Goal: Task Accomplishment & Management: Use online tool/utility

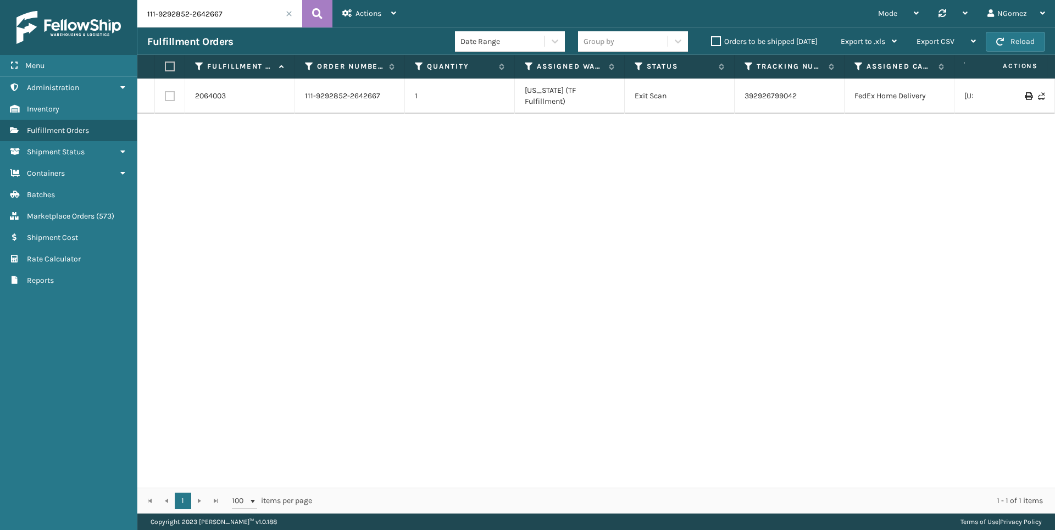
click at [118, 214] on link "Marketplace Orders ( 573 )" at bounding box center [68, 215] width 137 height 21
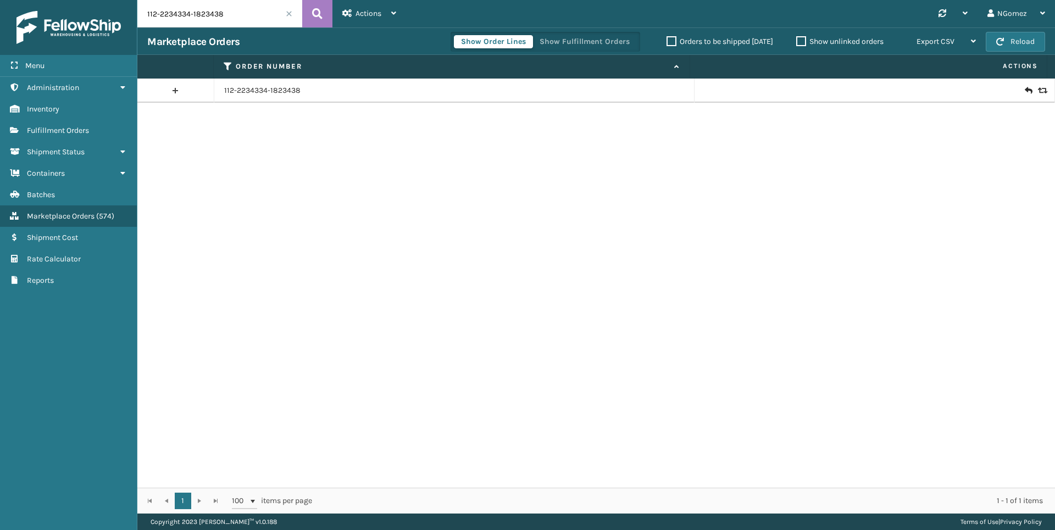
click at [224, 12] on input "112-2234334-1823438" at bounding box center [219, 13] width 165 height 27
paste input "111-0667971-2717002"
type input "111-0667971-2717002"
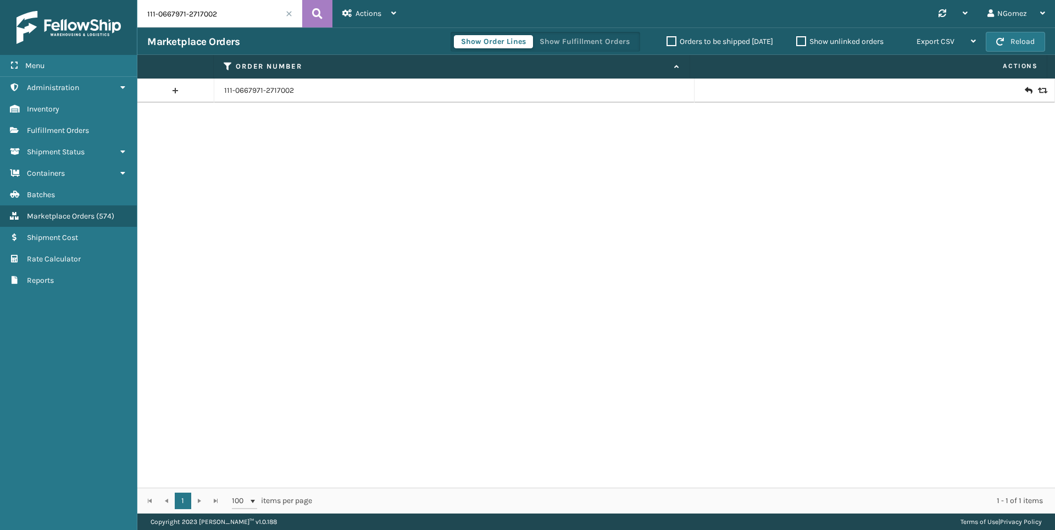
click at [1024, 87] on icon at bounding box center [1027, 90] width 7 height 11
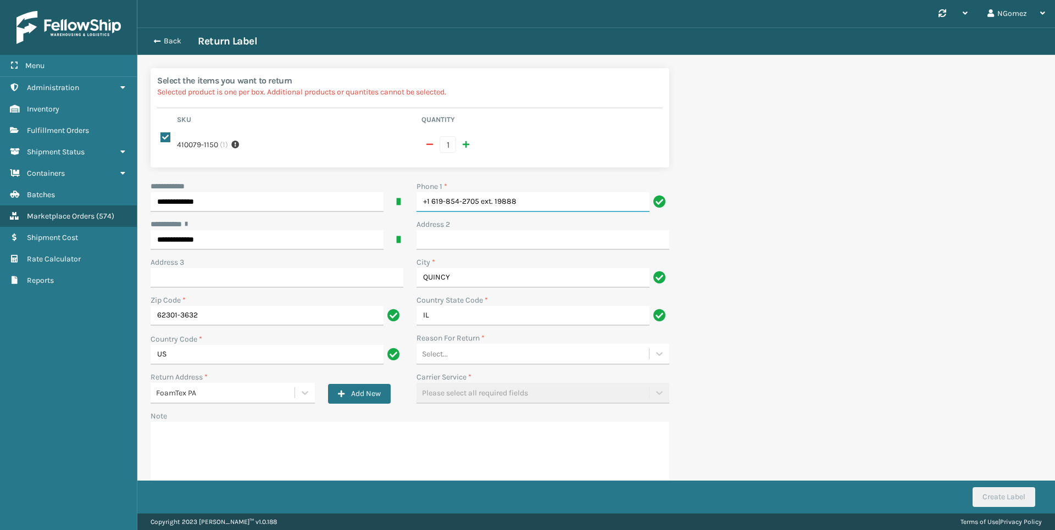
drag, startPoint x: 575, startPoint y: 203, endPoint x: 483, endPoint y: 204, distance: 91.2
click at [483, 204] on input "+1 619-854-2705 ext. 19888" at bounding box center [532, 202] width 233 height 20
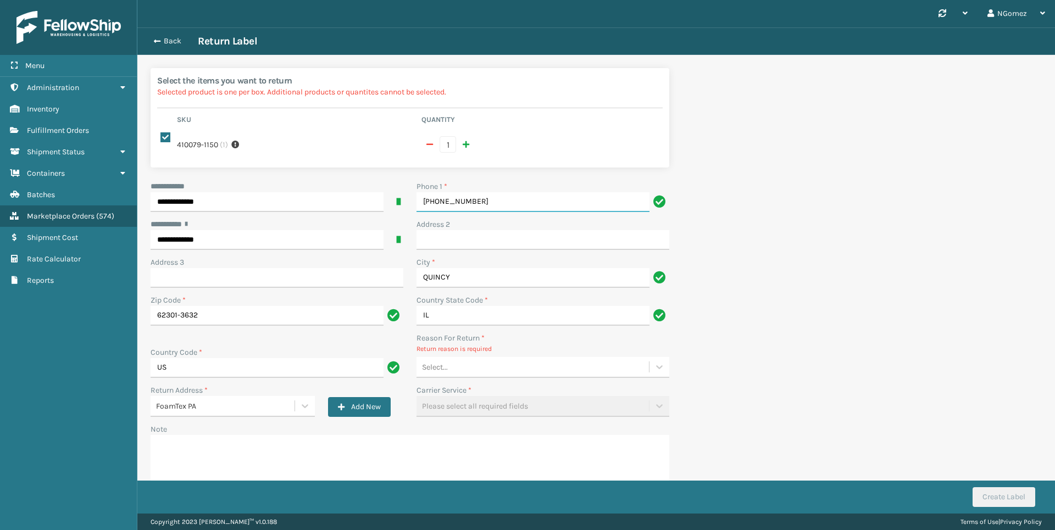
type input "[PHONE_NUMBER]"
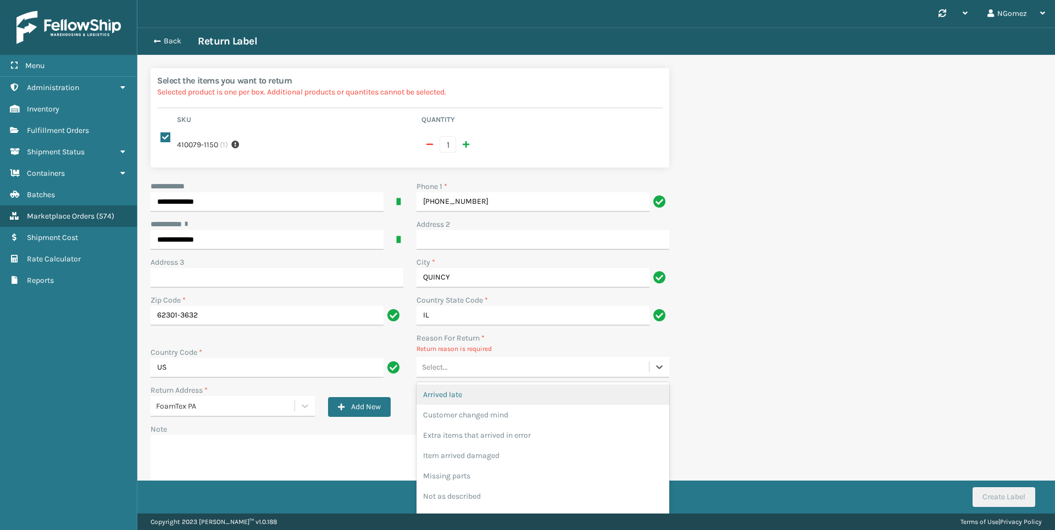
click at [475, 375] on div "Select..." at bounding box center [532, 367] width 232 height 18
click at [517, 412] on div "Customer changed mind" at bounding box center [542, 415] width 253 height 20
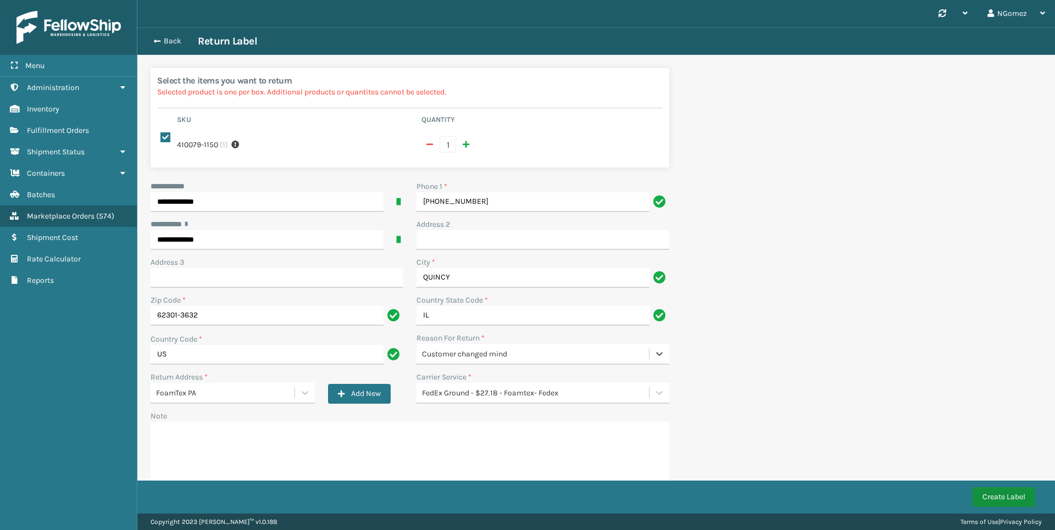
click at [994, 497] on button "Create Label" at bounding box center [1003, 497] width 63 height 20
